Goal: Register for event/course

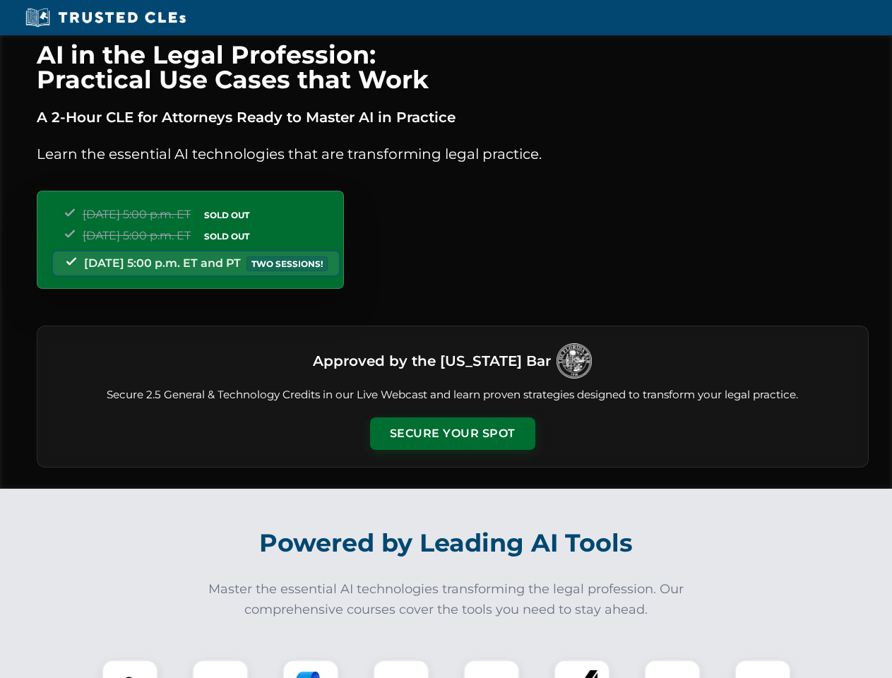
click at [452, 433] on button "Secure Your Spot" at bounding box center [452, 433] width 165 height 32
click at [130, 669] on img at bounding box center [129, 687] width 41 height 41
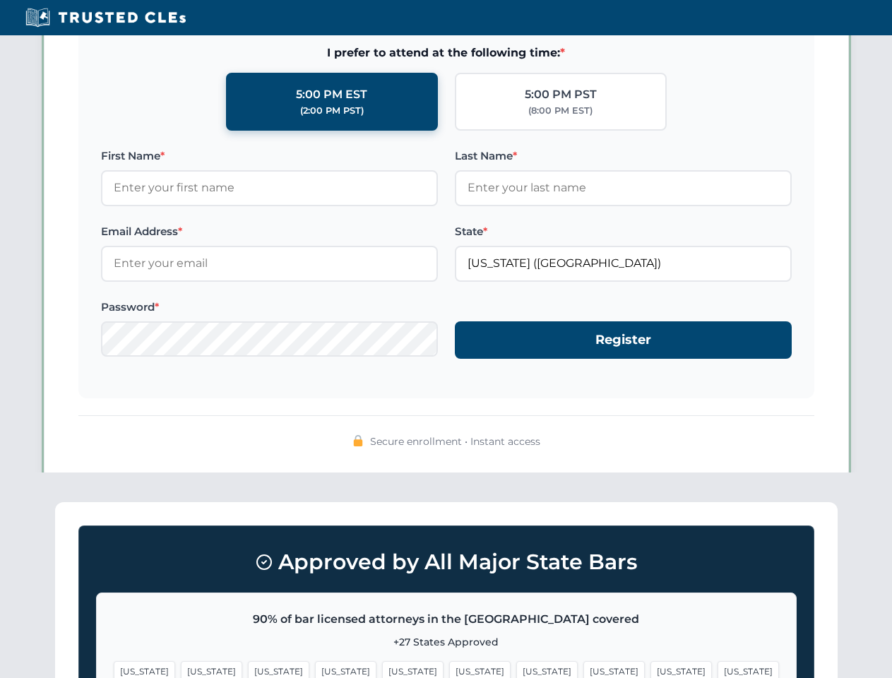
click at [516, 669] on span "[US_STATE]" at bounding box center [546, 671] width 61 height 20
click at [650, 669] on span "[US_STATE]" at bounding box center [680, 671] width 61 height 20
